Goal: Navigation & Orientation: Find specific page/section

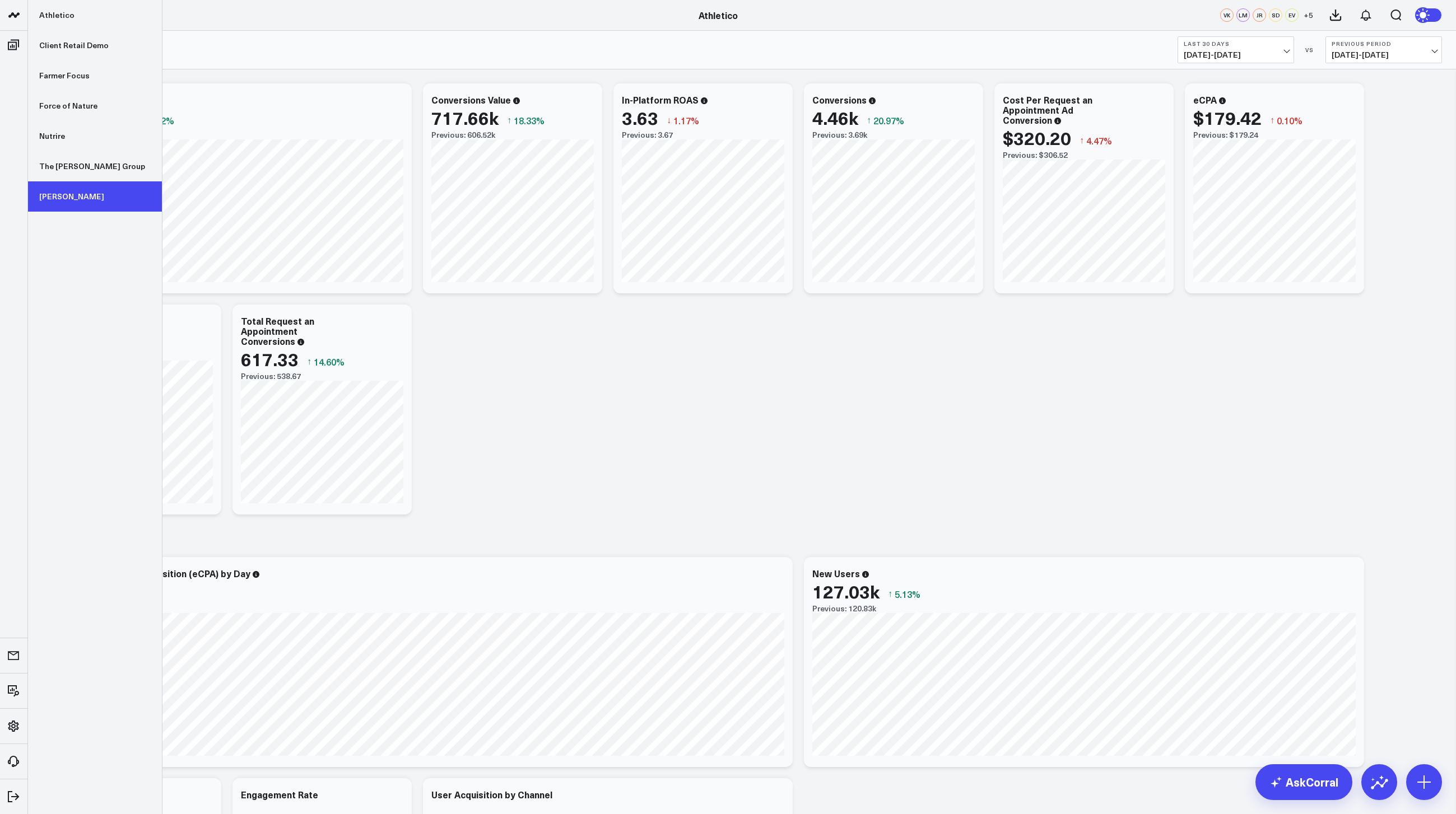
click at [56, 194] on link "[PERSON_NAME]" at bounding box center [95, 196] width 134 height 30
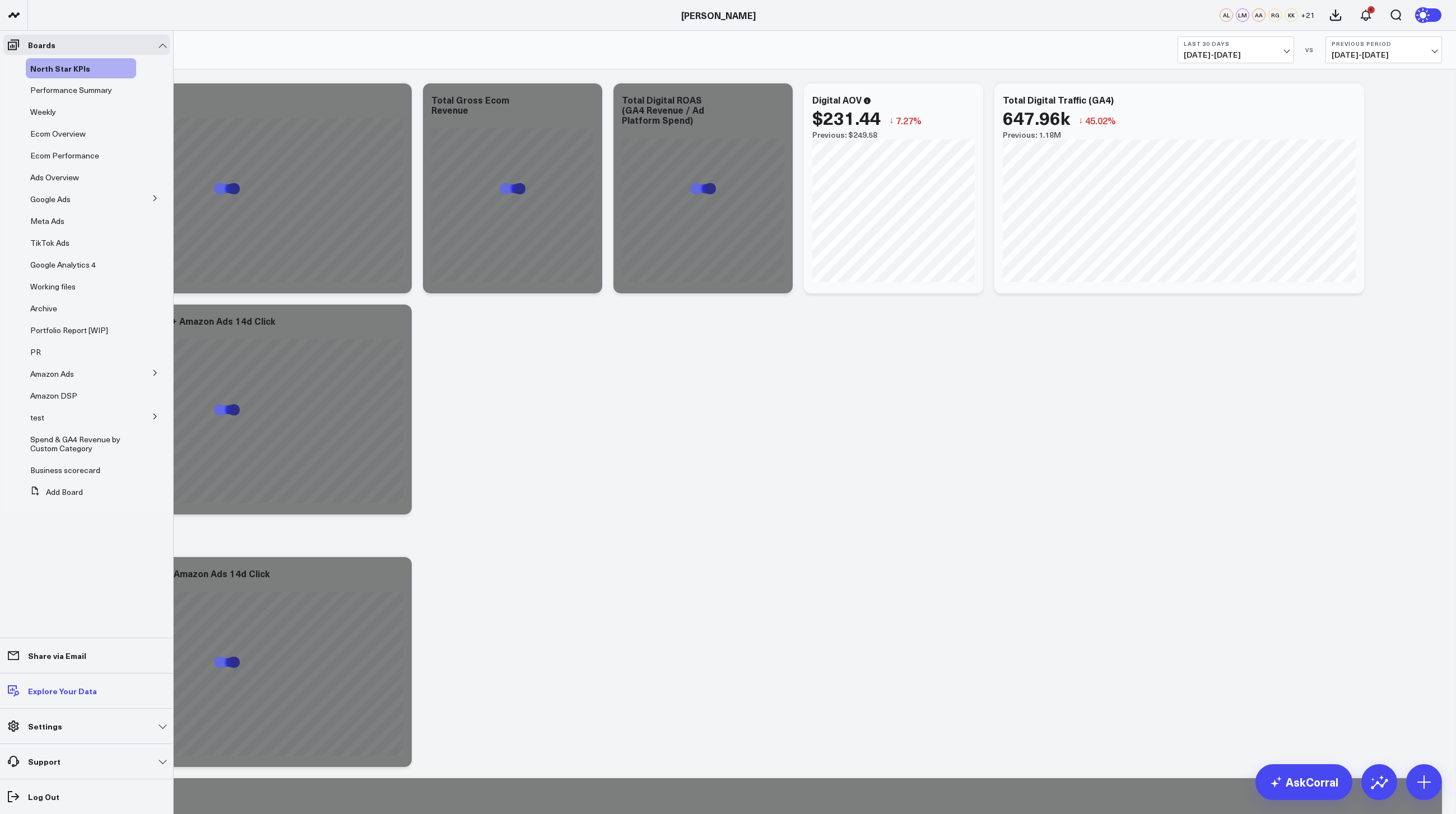
click at [58, 695] on p "Explore Your Data" at bounding box center [63, 691] width 69 height 9
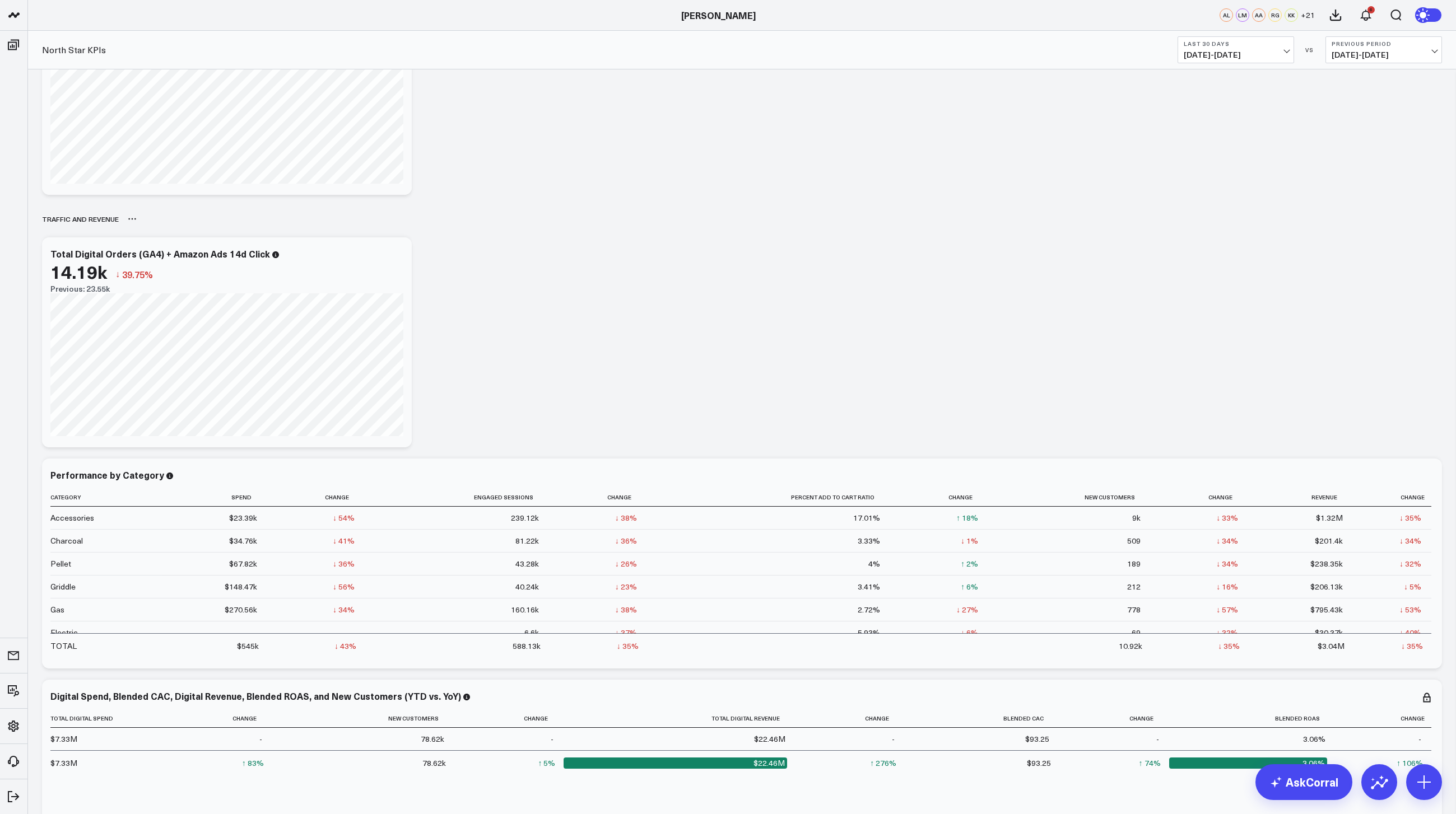
scroll to position [334, 0]
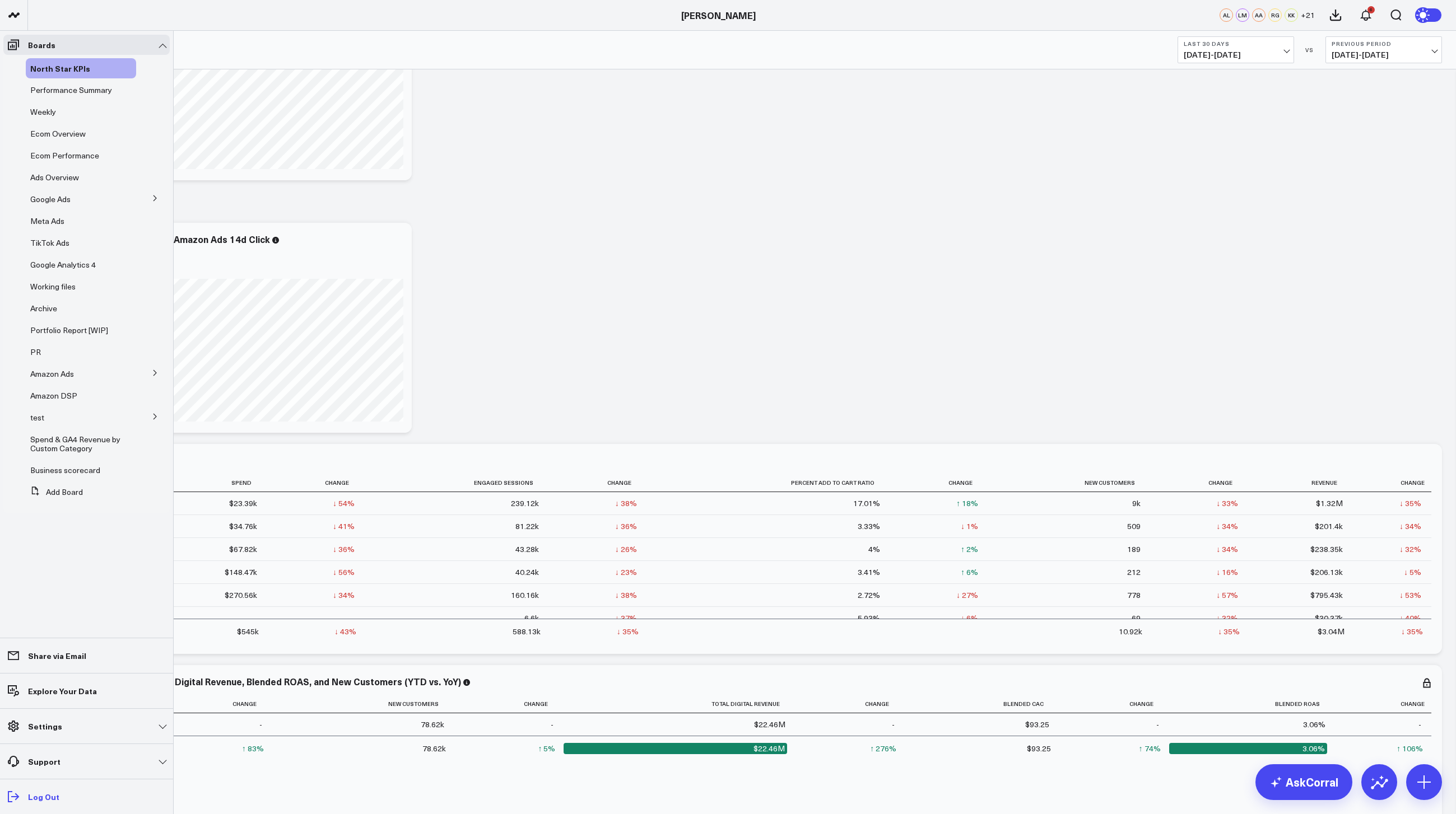
click at [14, 799] on icon at bounding box center [13, 796] width 13 height 13
